Goal: Find specific page/section: Find specific page/section

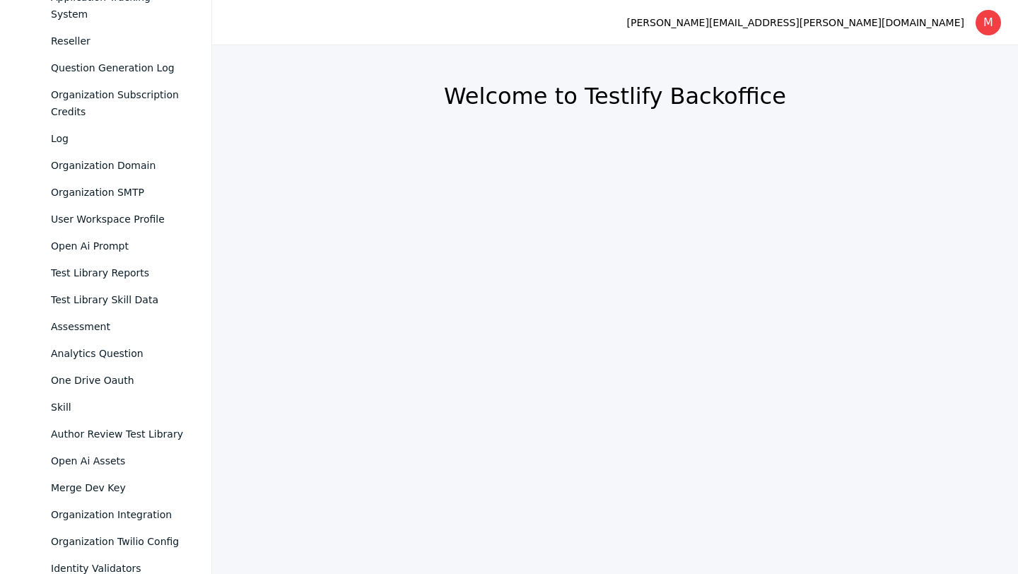
scroll to position [918, 0]
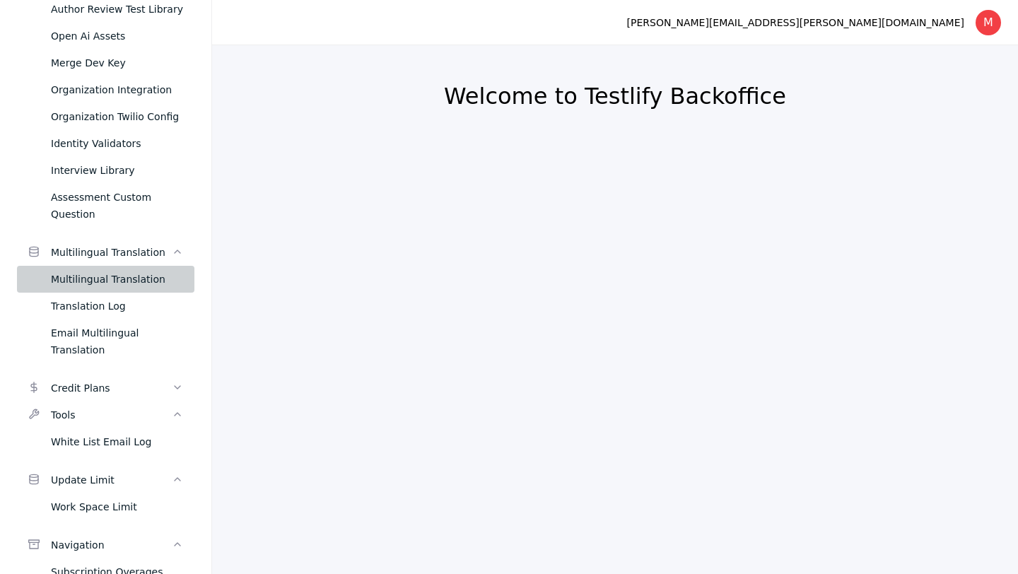
click at [139, 271] on div "Multilingual Translation" at bounding box center [117, 279] width 132 height 17
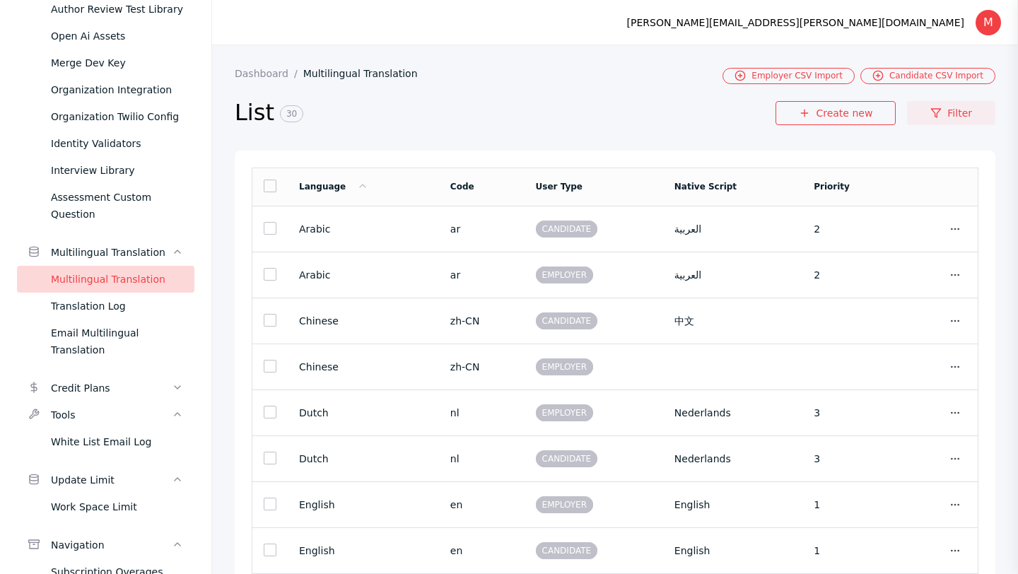
click at [949, 114] on link "Filter" at bounding box center [951, 113] width 88 height 24
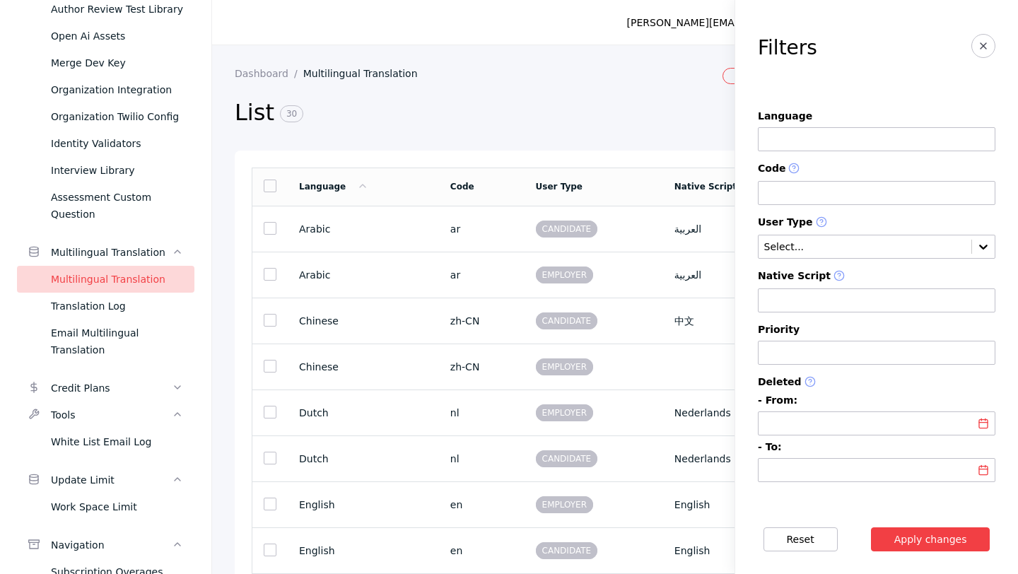
click at [826, 193] on input at bounding box center [877, 193] width 238 height 24
type input "**********"
click at [949, 536] on button "Apply changes" at bounding box center [930, 539] width 119 height 24
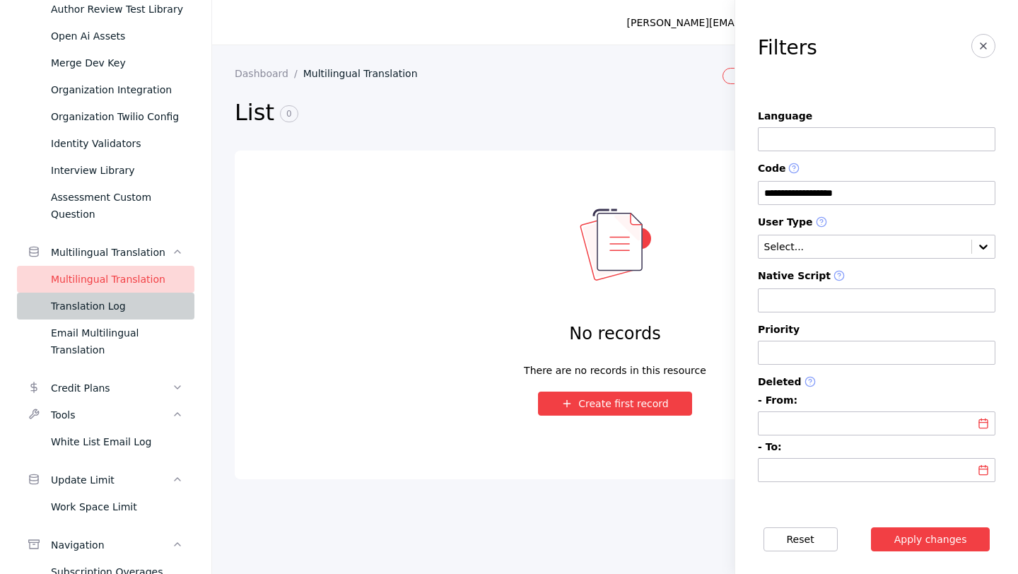
click at [122, 298] on div "Translation Log" at bounding box center [117, 306] width 132 height 17
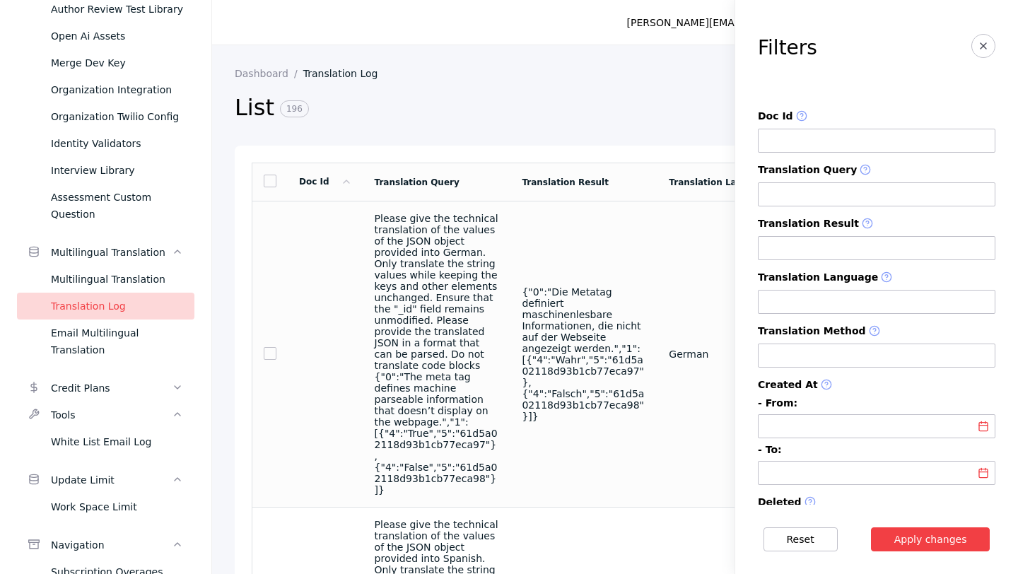
scroll to position [45, 0]
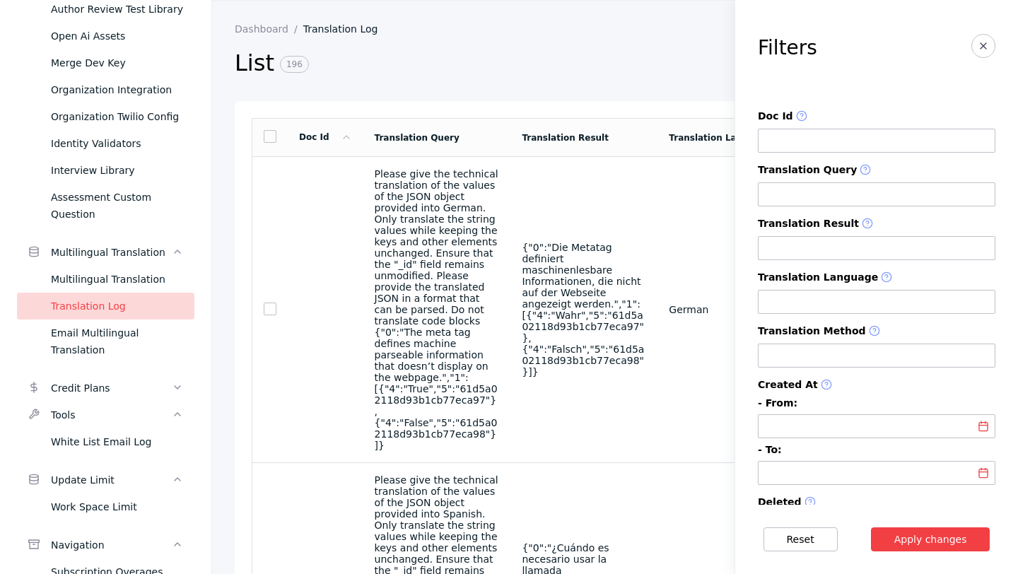
click at [873, 197] on input at bounding box center [877, 194] width 238 height 24
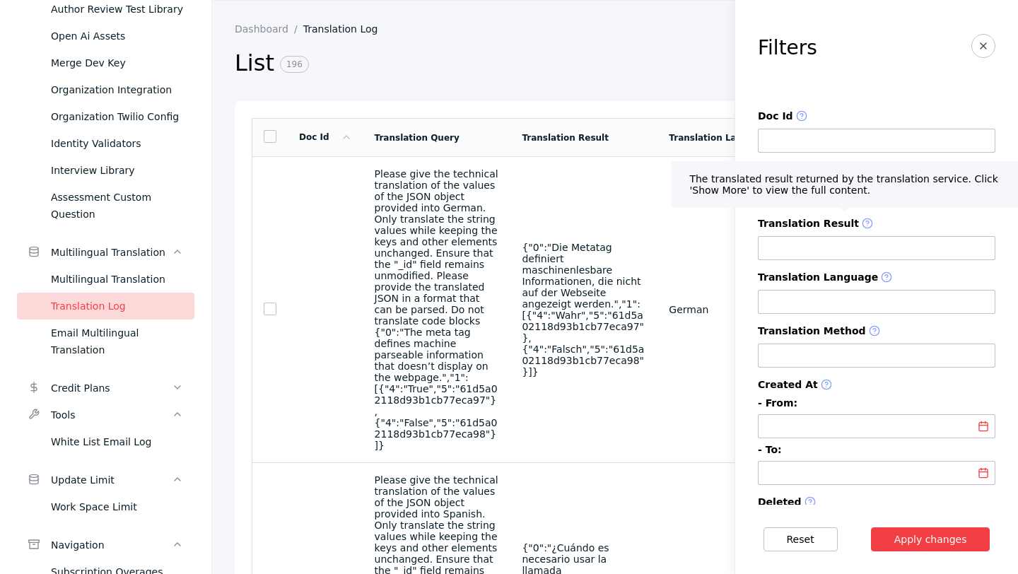
click at [855, 242] on input at bounding box center [877, 248] width 238 height 24
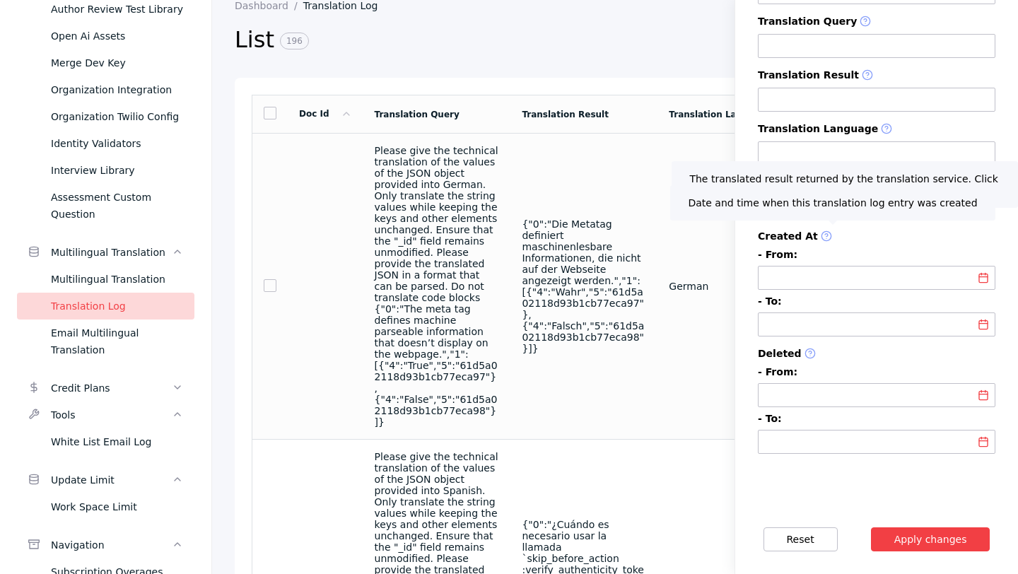
scroll to position [73, 0]
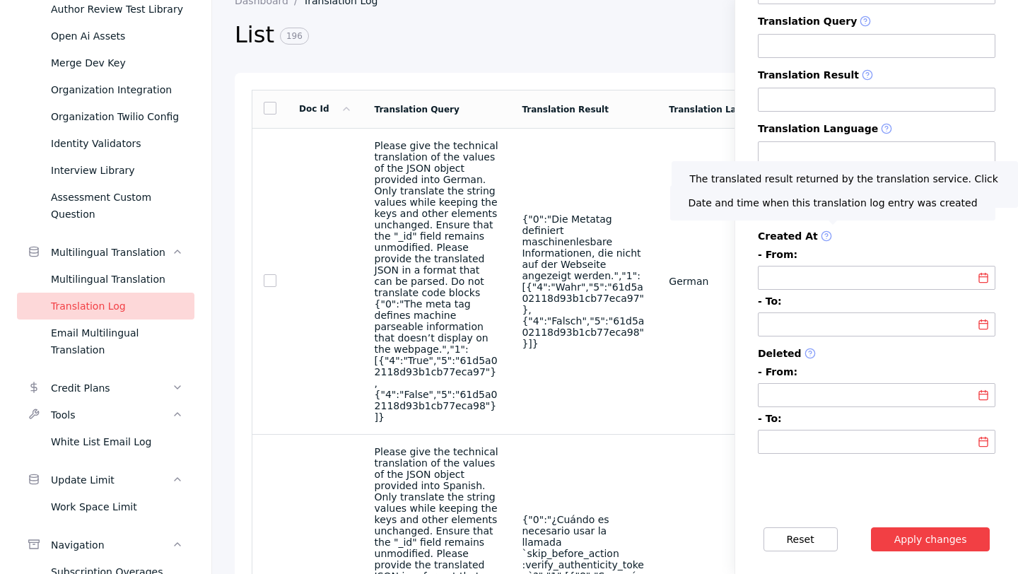
click at [550, 52] on section "List 196" at bounding box center [505, 45] width 541 height 55
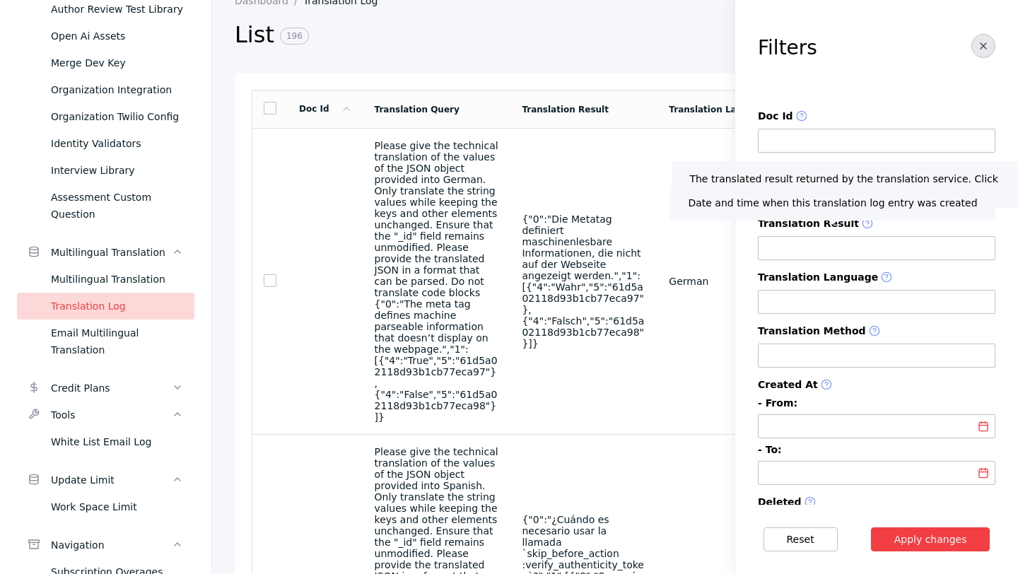
click at [981, 55] on button "button" at bounding box center [983, 46] width 24 height 24
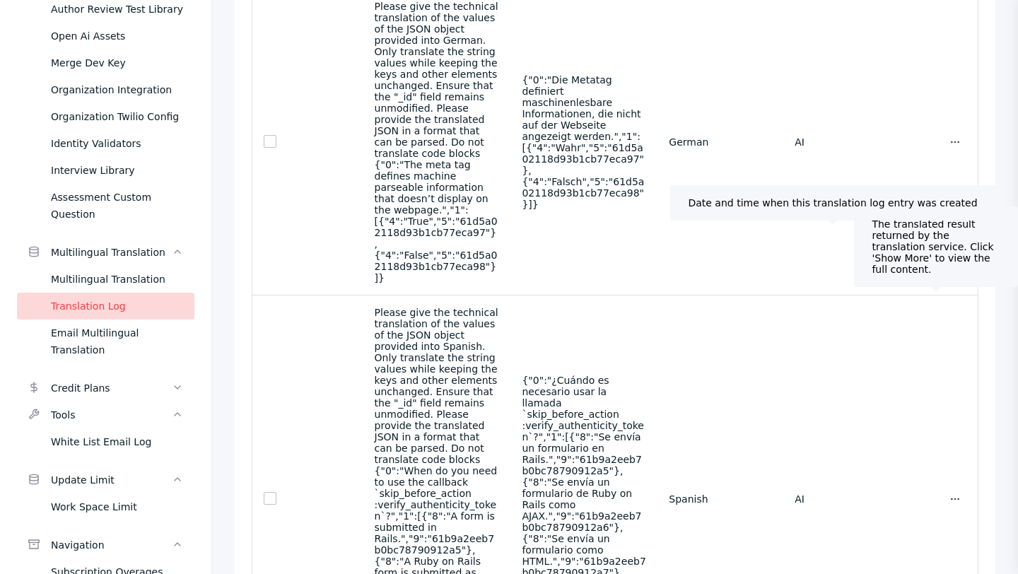
scroll to position [340, 0]
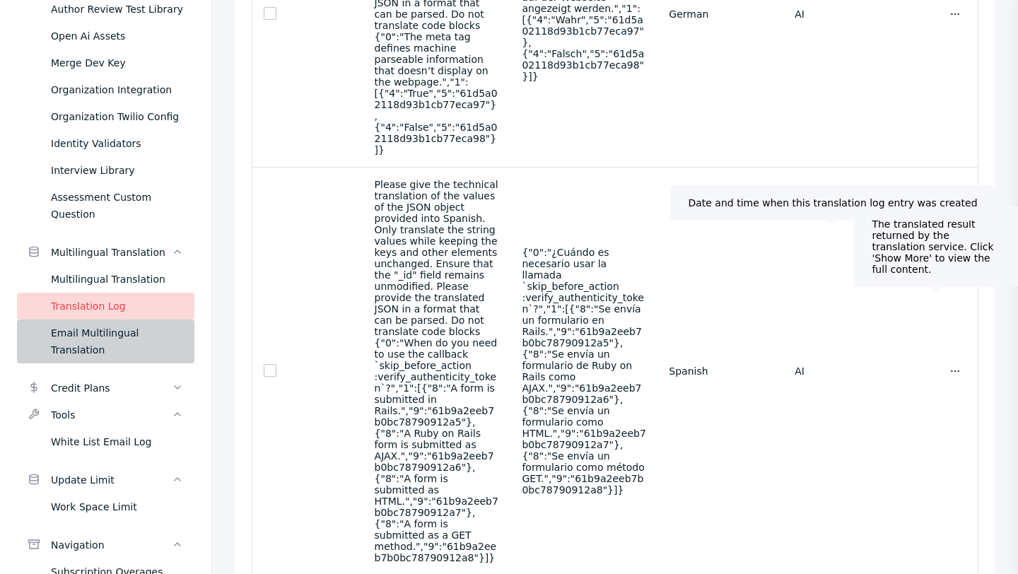
click at [162, 320] on link "Email Multilingual Translation" at bounding box center [105, 342] width 177 height 44
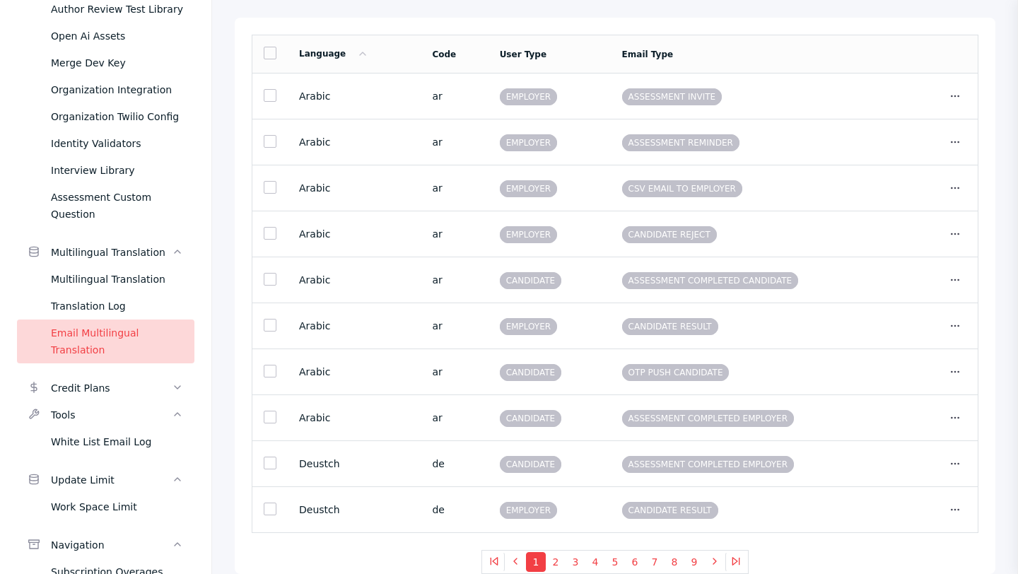
scroll to position [802, 0]
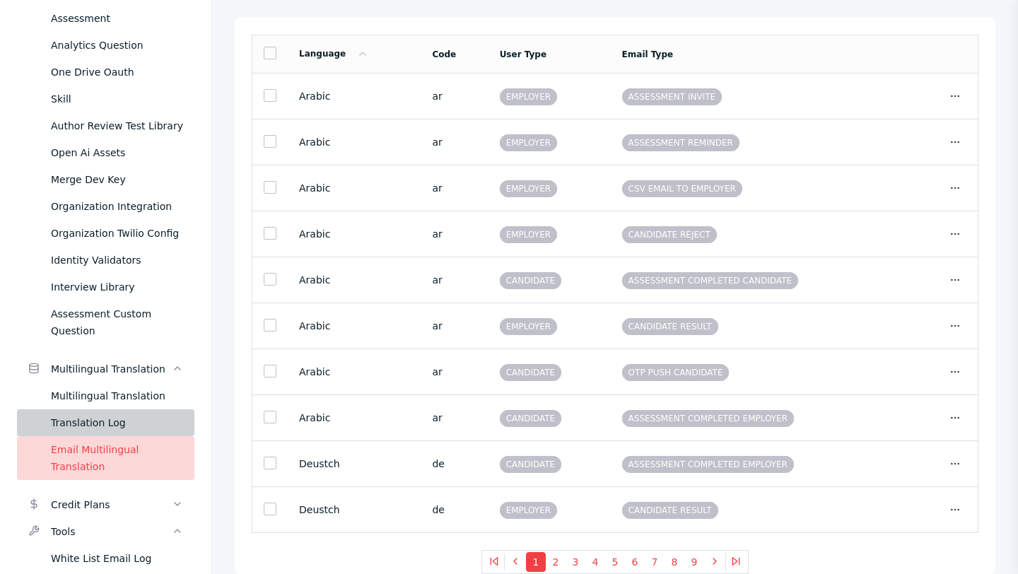
click at [139, 414] on div "Translation Log" at bounding box center [117, 422] width 132 height 17
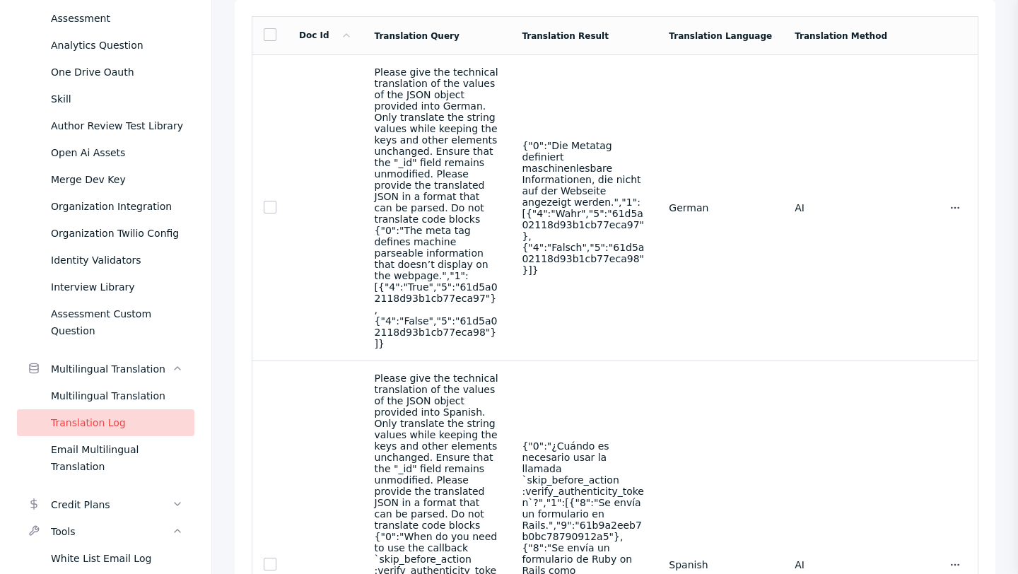
scroll to position [147, 0]
